Goal: Check status: Check status

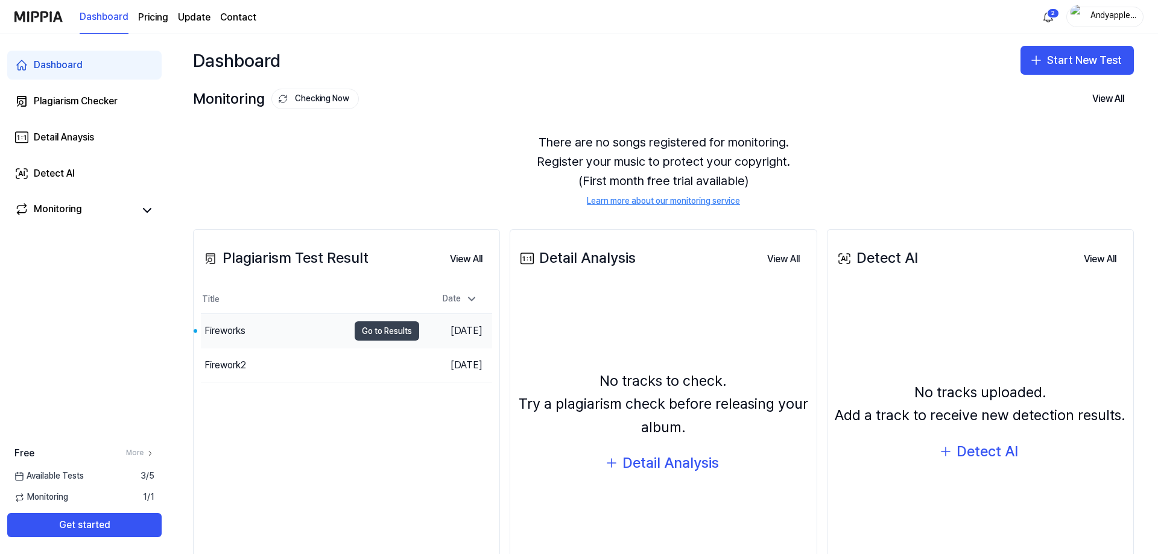
click at [387, 337] on button "Go to Results" at bounding box center [387, 330] width 65 height 19
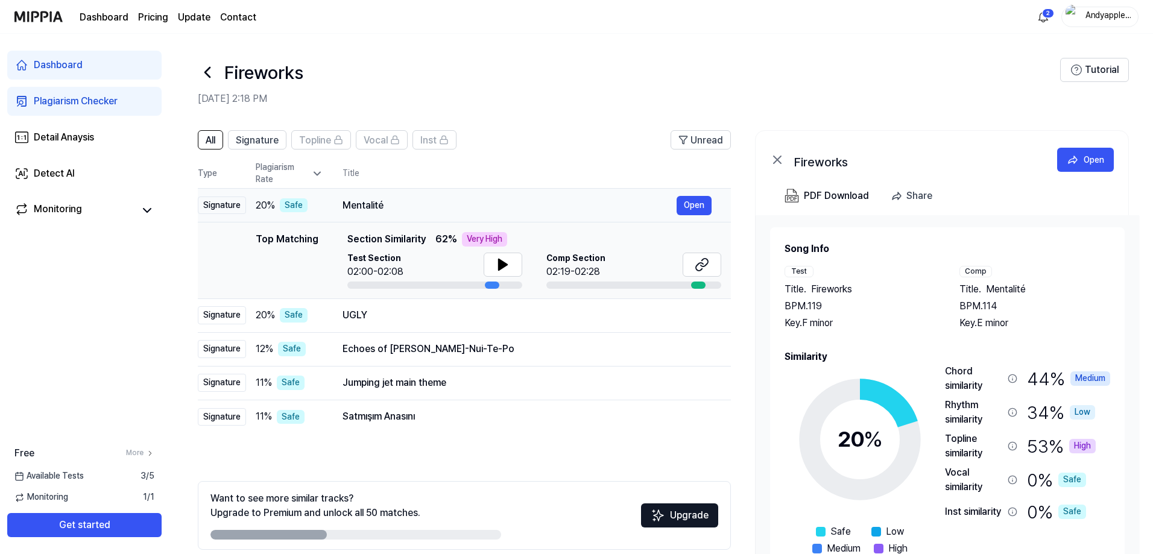
click at [449, 192] on td "Mentalité Open" at bounding box center [527, 206] width 408 height 34
click at [552, 393] on div "Jumping jet main theme Open" at bounding box center [527, 382] width 369 height 19
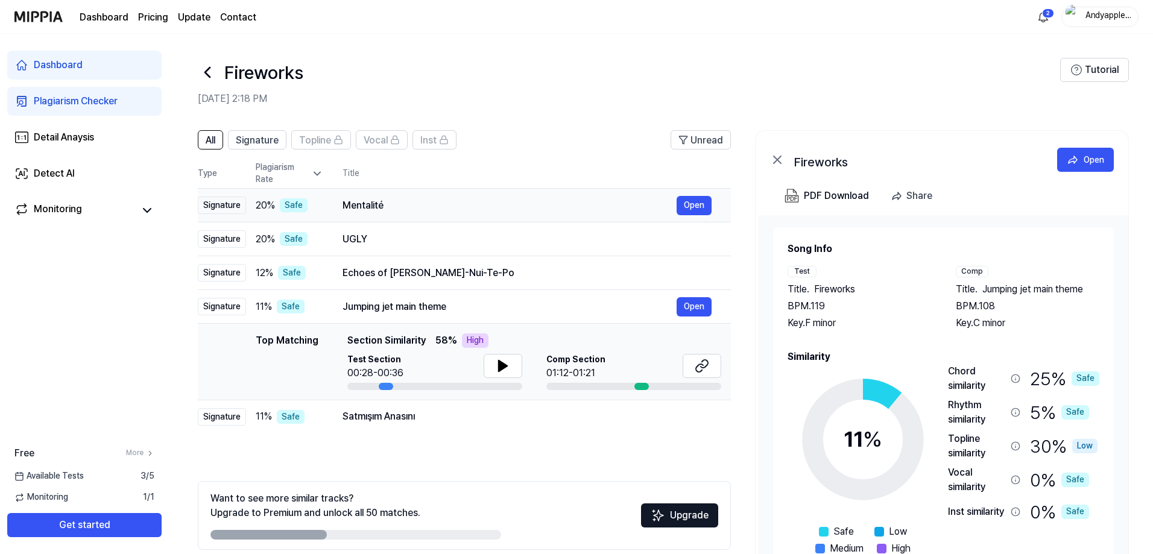
click at [400, 197] on div "Mentalité Open" at bounding box center [527, 205] width 369 height 19
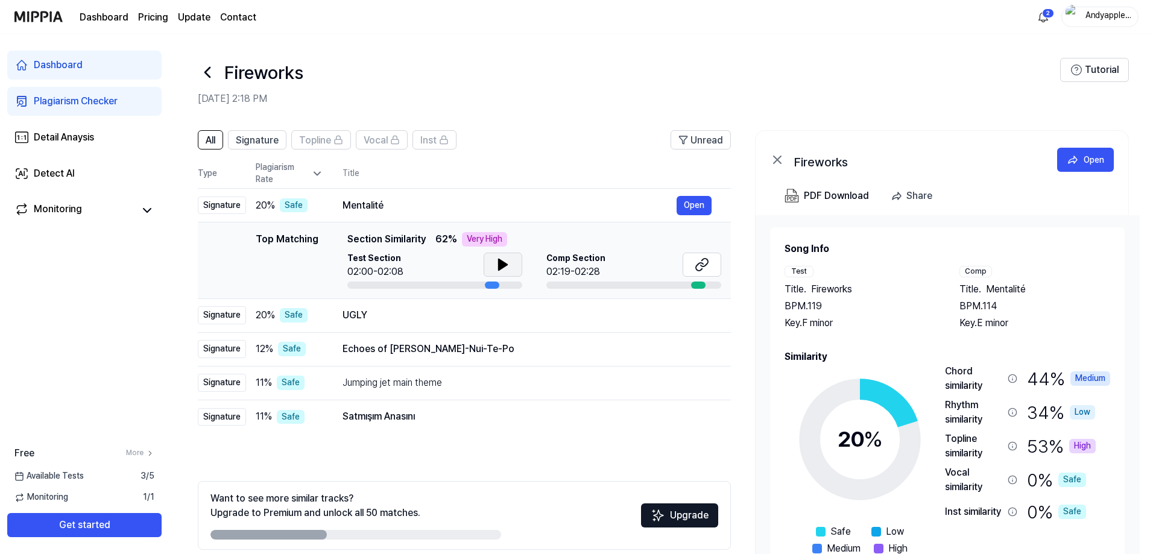
click at [502, 268] on icon at bounding box center [503, 264] width 8 height 11
click at [502, 268] on icon at bounding box center [503, 265] width 14 height 14
click at [694, 284] on div at bounding box center [698, 285] width 14 height 7
click at [701, 271] on icon at bounding box center [699, 267] width 7 height 8
click at [281, 132] on button "Signature" at bounding box center [257, 139] width 59 height 19
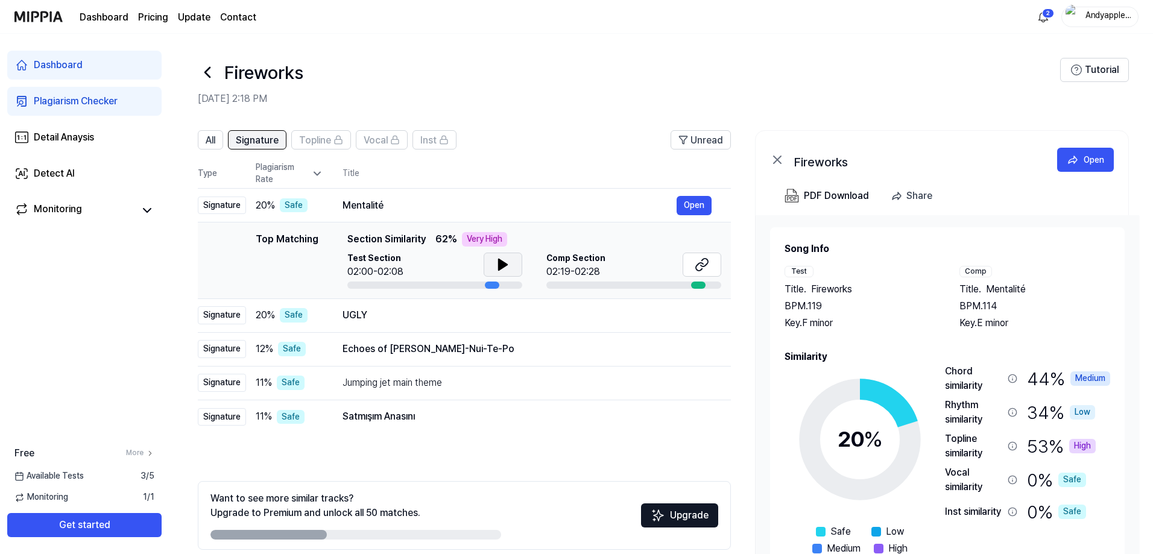
click at [283, 136] on button "Signature" at bounding box center [257, 139] width 59 height 19
click at [330, 139] on span "Topline" at bounding box center [315, 140] width 32 height 14
click at [245, 147] on span "Signature" at bounding box center [257, 140] width 43 height 14
click at [91, 133] on div "Detail Anaysis" at bounding box center [64, 137] width 60 height 14
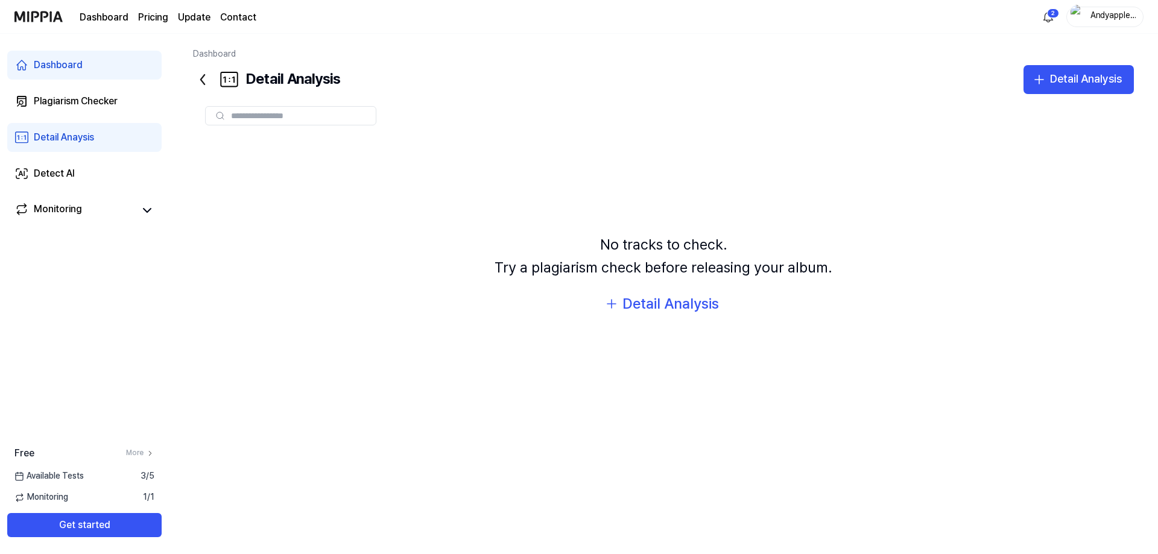
click at [97, 148] on link "Detail Anaysis" at bounding box center [84, 137] width 154 height 29
click at [110, 182] on link "Detect AI" at bounding box center [84, 173] width 154 height 29
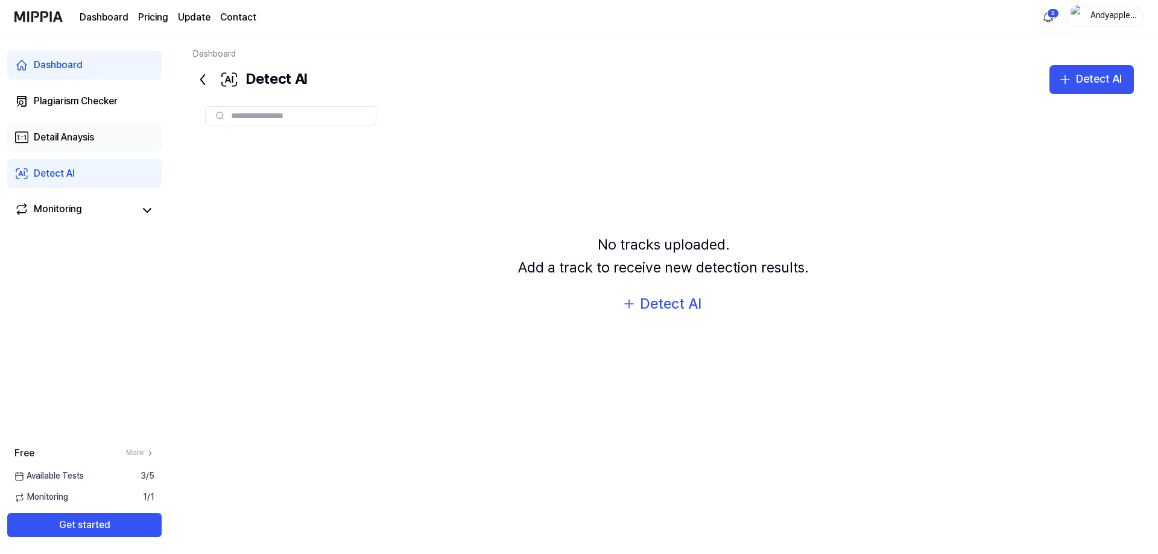
click at [66, 145] on link "Detail Anaysis" at bounding box center [84, 137] width 154 height 29
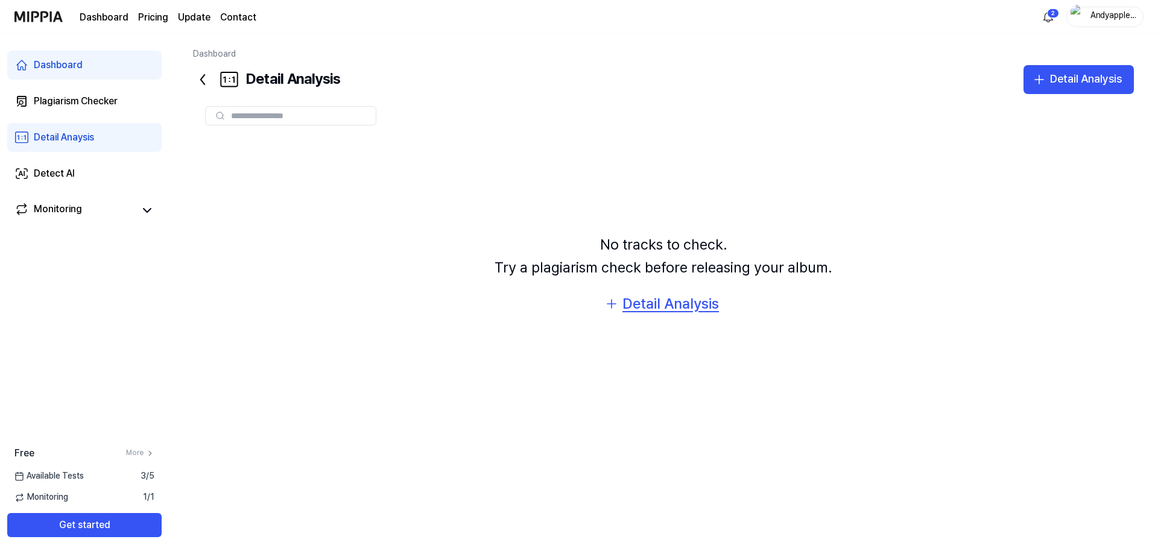
click at [674, 305] on div "Detail Analysis" at bounding box center [670, 304] width 96 height 23
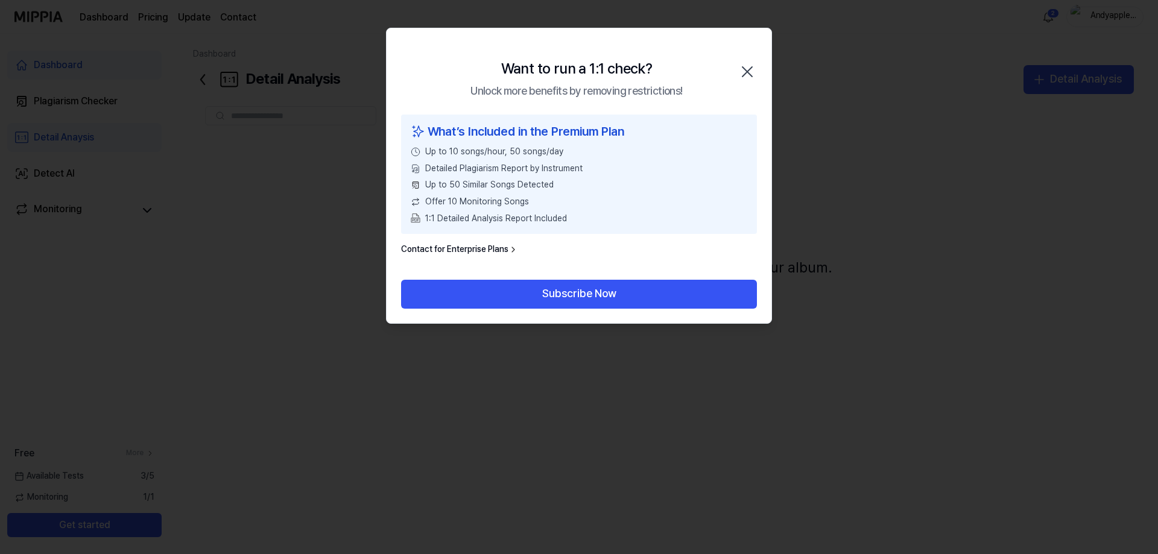
click at [763, 66] on div "Want to run a 1:1 check? Unlock more benefits by removing restrictions! Close" at bounding box center [579, 71] width 385 height 86
click at [747, 60] on div "Want to run a 1:1 check? Unlock more benefits by removing restrictions! Close" at bounding box center [579, 71] width 385 height 86
click at [763, 71] on div "Want to run a 1:1 check? Unlock more benefits by removing restrictions! Close" at bounding box center [579, 71] width 385 height 86
click at [748, 70] on icon "button" at bounding box center [747, 71] width 19 height 19
